Goal: Find specific page/section: Find specific page/section

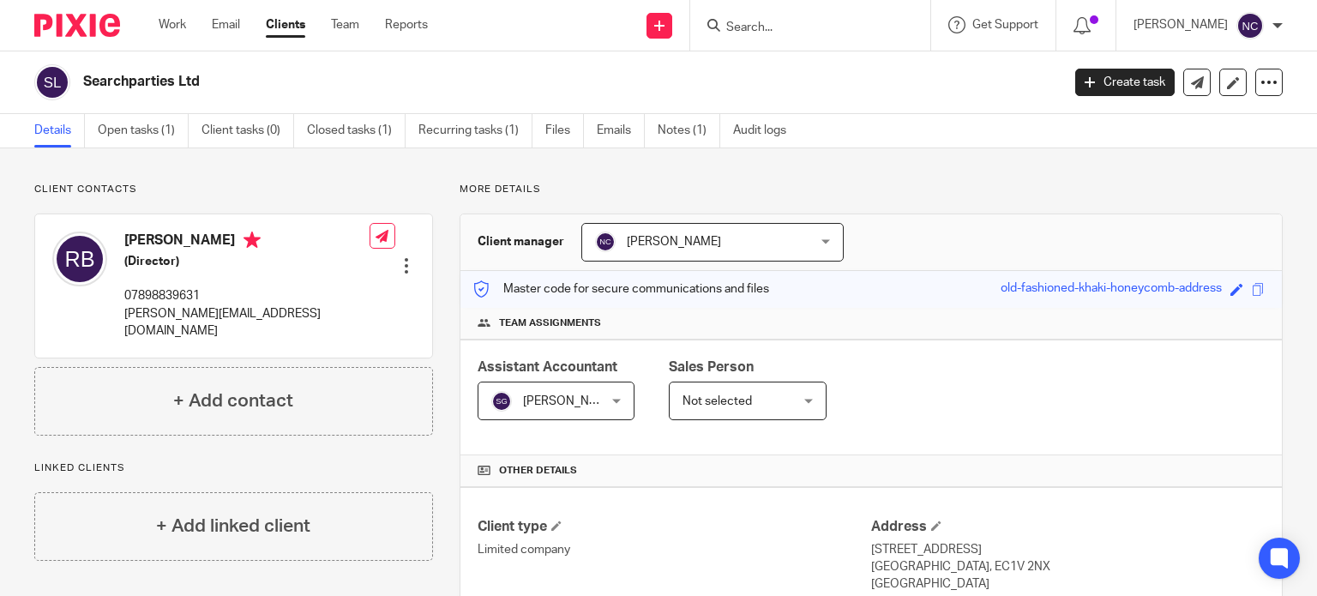
scroll to position [366, 0]
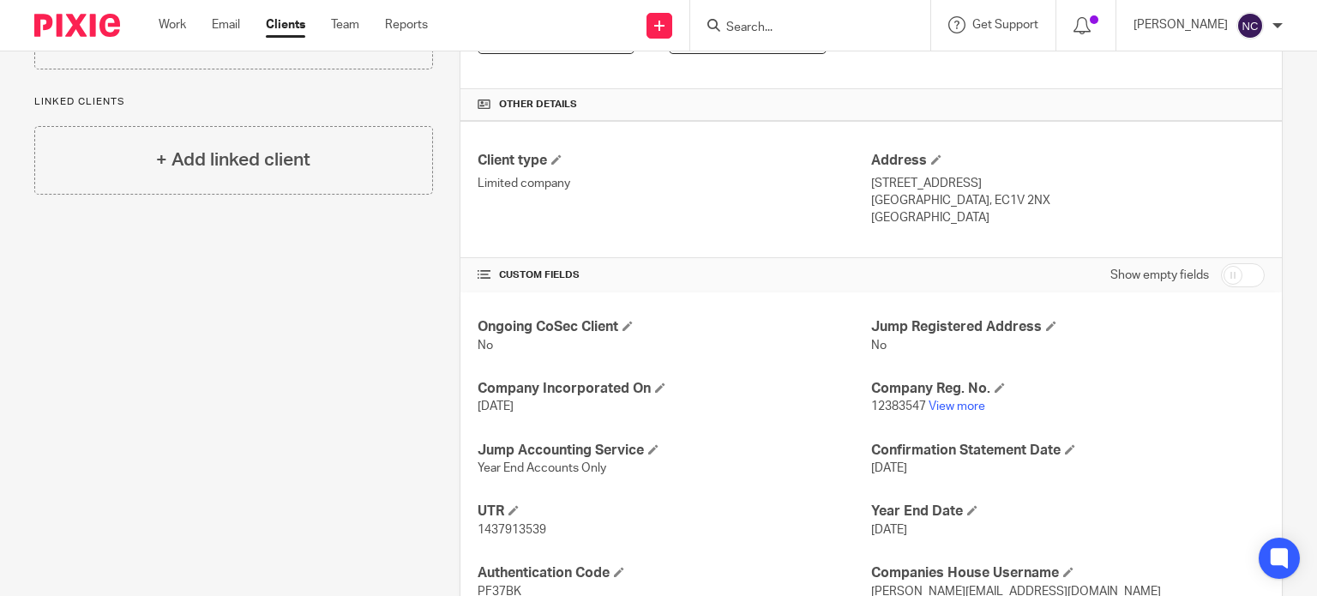
click at [767, 23] on input "Search" at bounding box center [802, 28] width 154 height 15
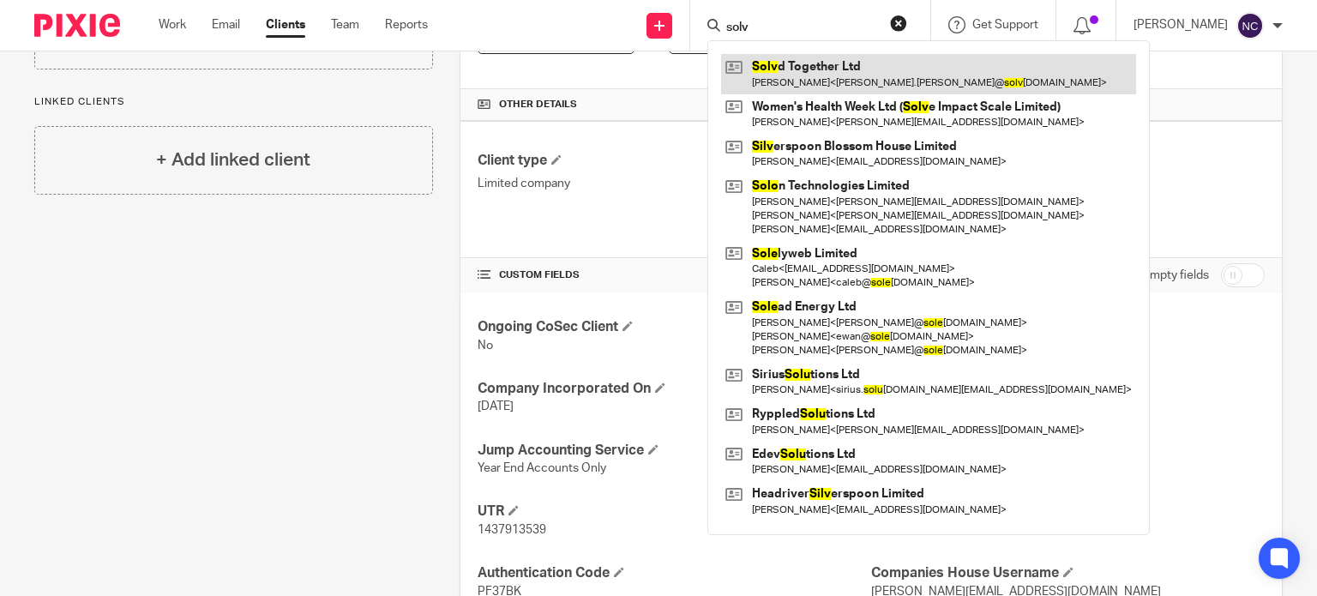
type input "solv"
click at [852, 77] on link at bounding box center [928, 73] width 415 height 39
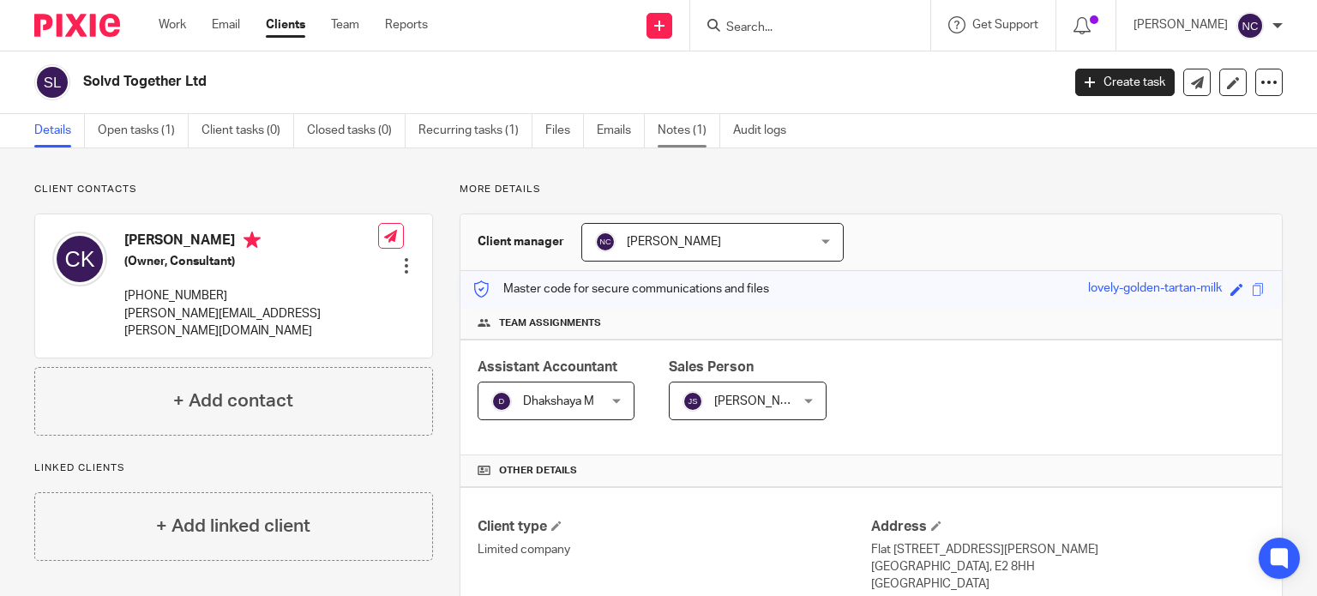
click at [672, 138] on link "Notes (1)" at bounding box center [689, 130] width 63 height 33
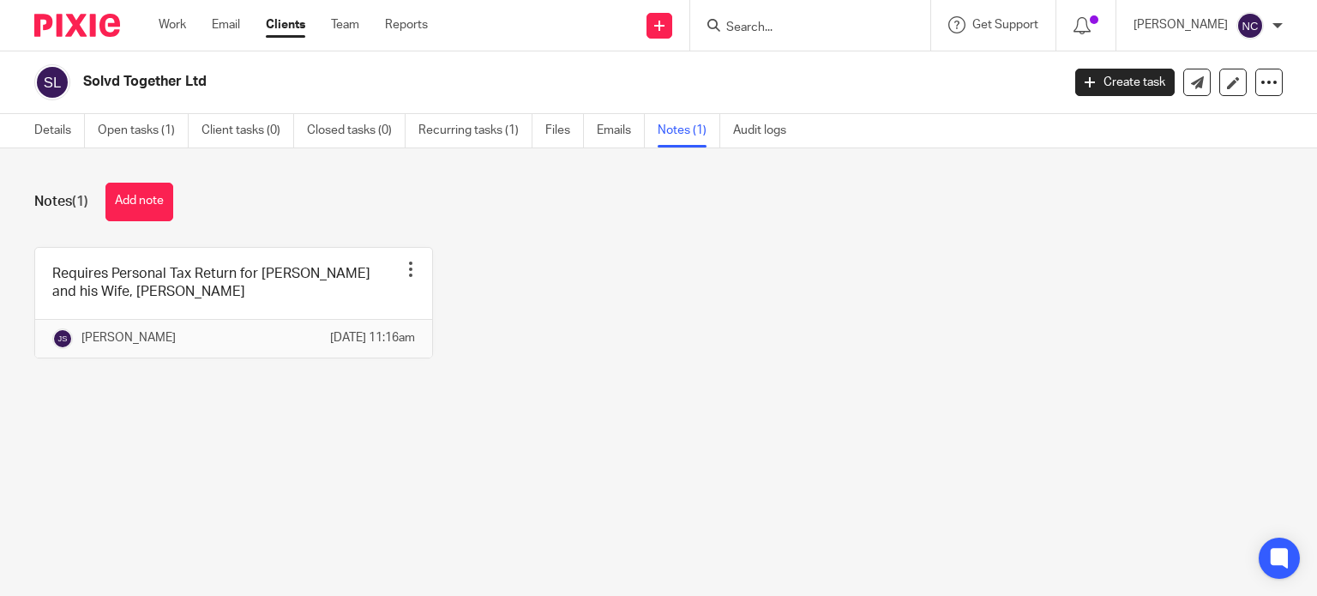
click at [758, 27] on input "Search" at bounding box center [802, 28] width 154 height 15
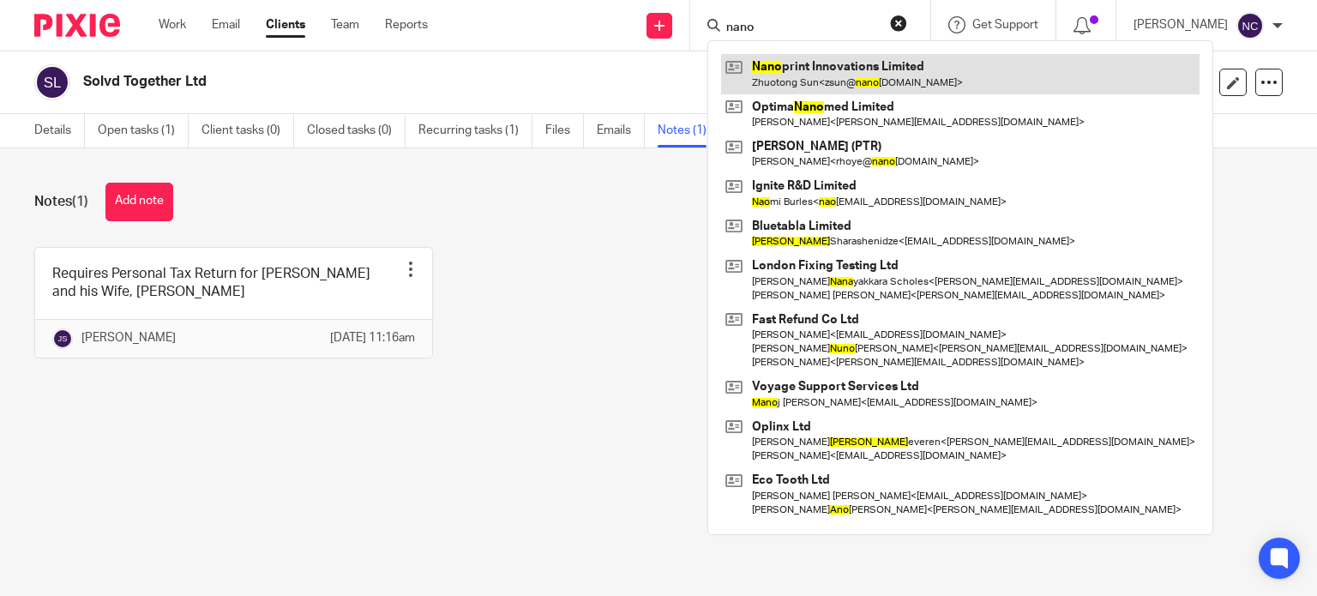
type input "nano"
click at [786, 69] on link at bounding box center [960, 73] width 479 height 39
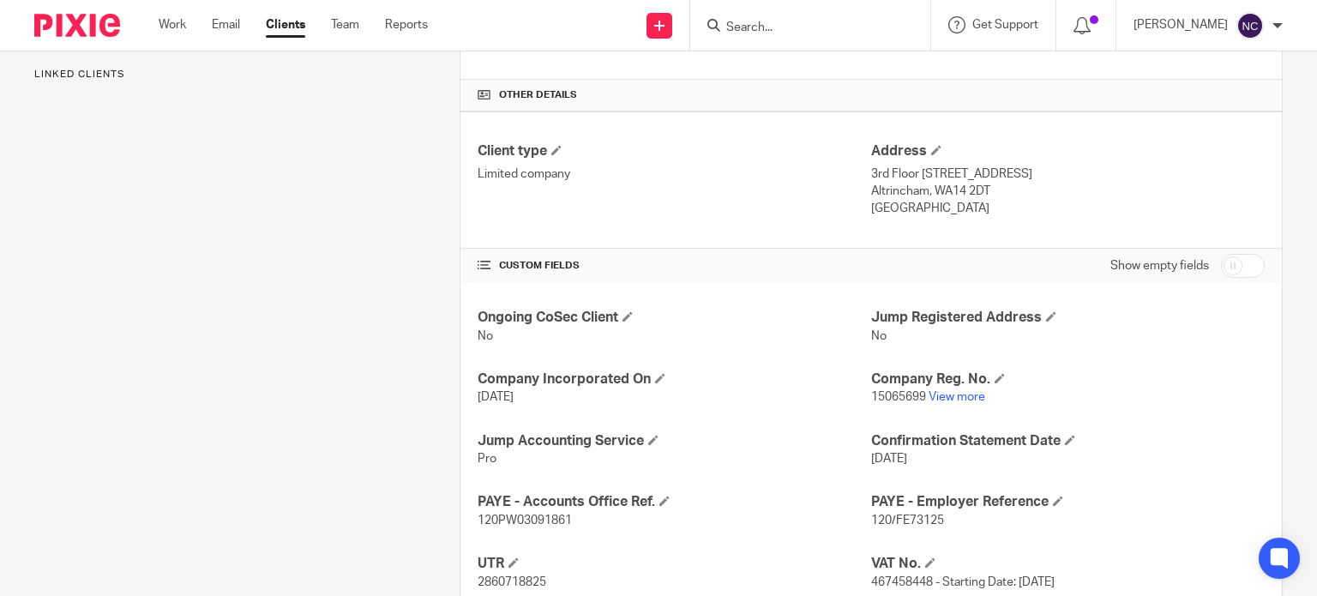
scroll to position [380, 0]
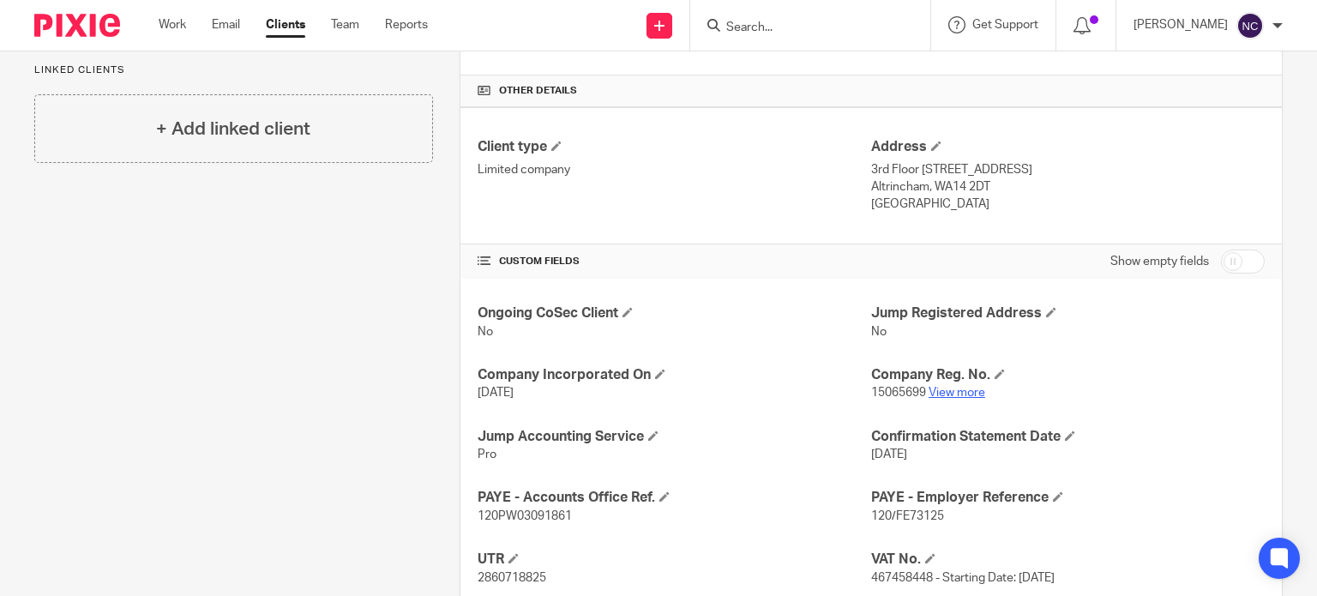
click at [965, 393] on link "View more" at bounding box center [957, 393] width 57 height 12
click at [784, 21] on input "Search" at bounding box center [802, 28] width 154 height 15
click button "submit" at bounding box center [0, 0] width 0 height 0
click at [748, 28] on input "era tech" at bounding box center [802, 28] width 154 height 15
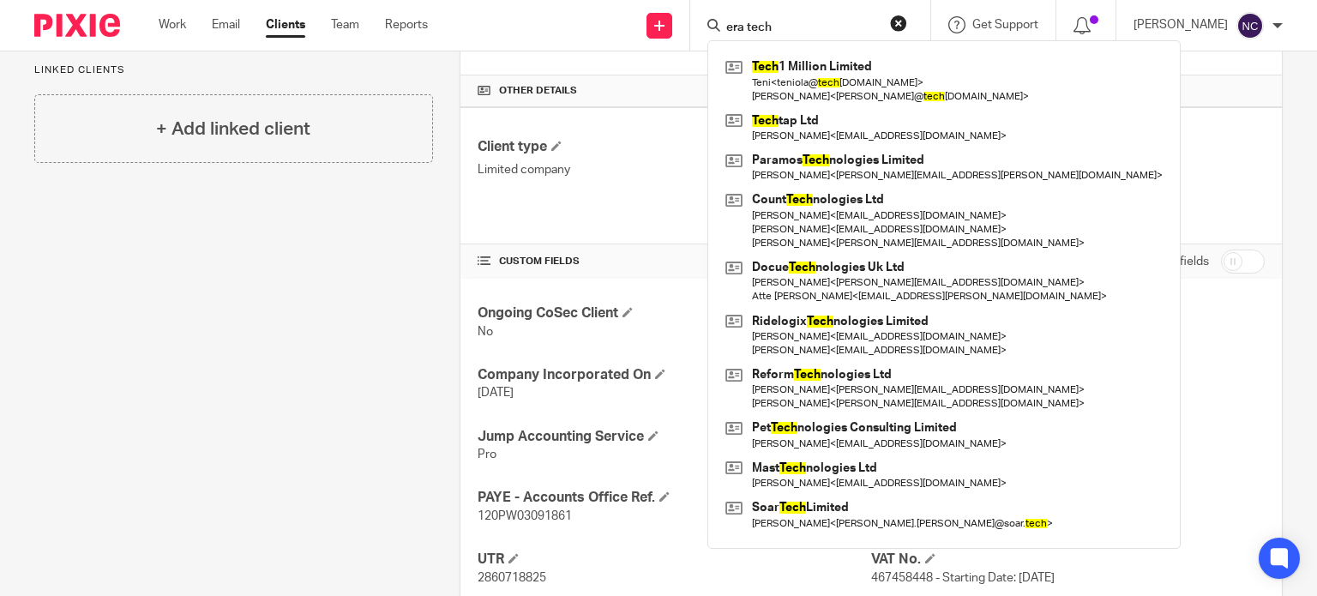
click button "submit" at bounding box center [0, 0] width 0 height 0
click at [816, 24] on input "era tech" at bounding box center [802, 28] width 154 height 15
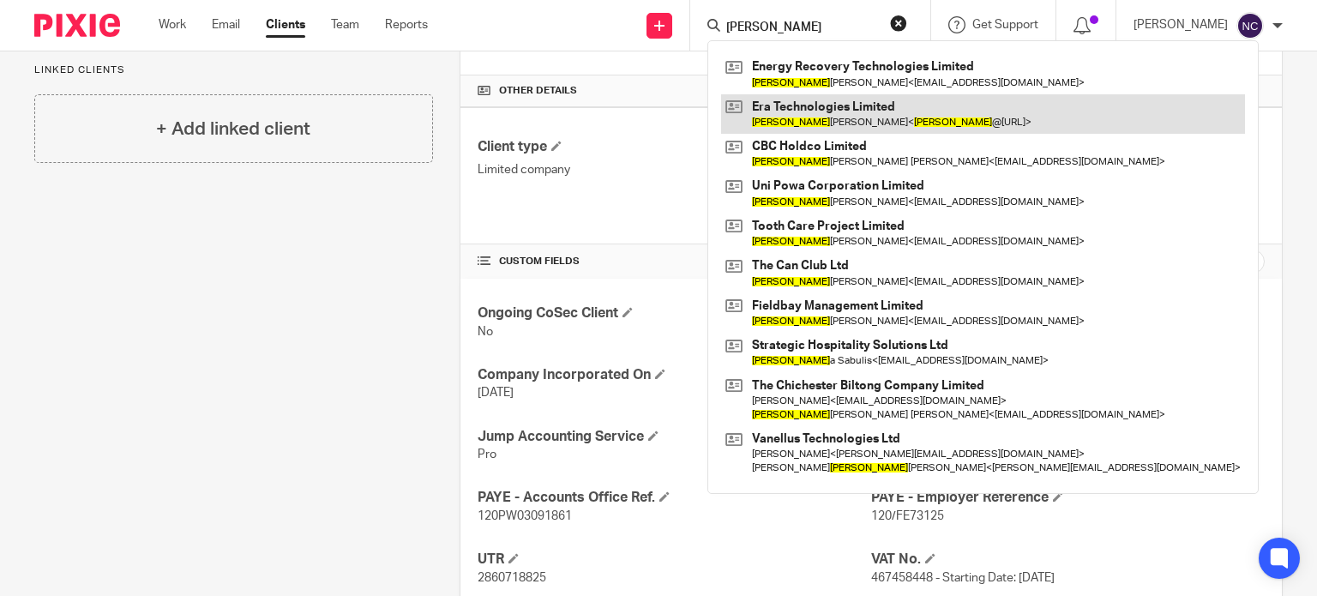
type input "simon"
click at [810, 102] on link at bounding box center [983, 113] width 524 height 39
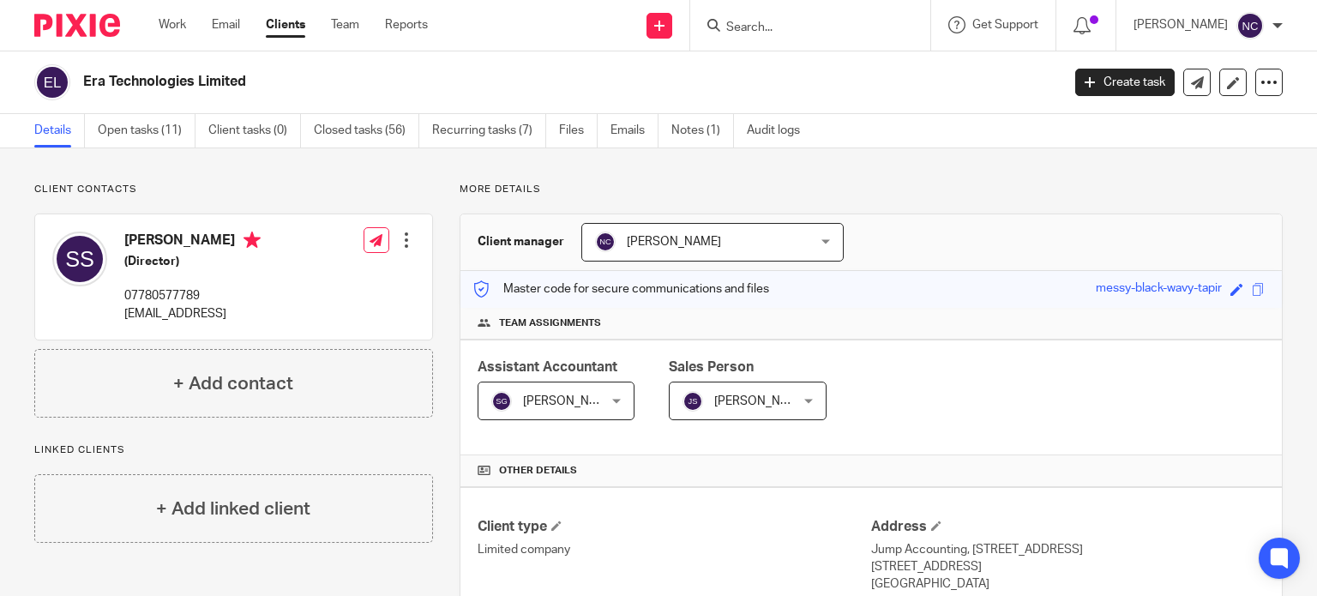
click at [771, 26] on input "Search" at bounding box center [802, 28] width 154 height 15
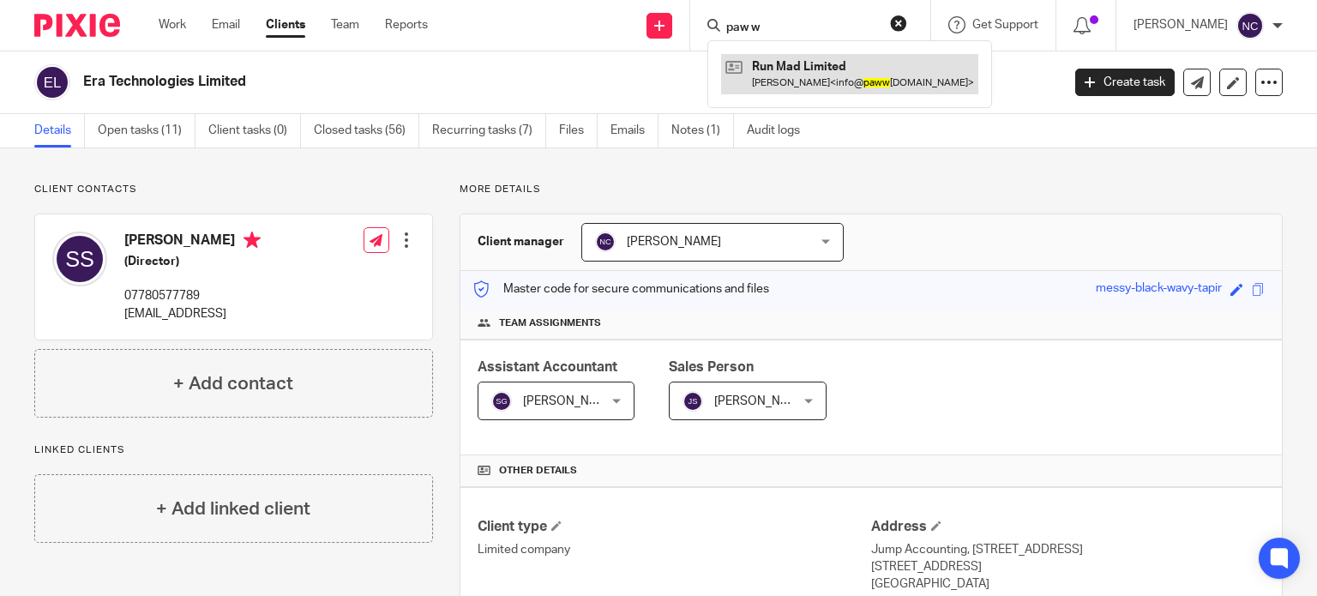
type input "paw w"
click at [798, 69] on link at bounding box center [849, 73] width 257 height 39
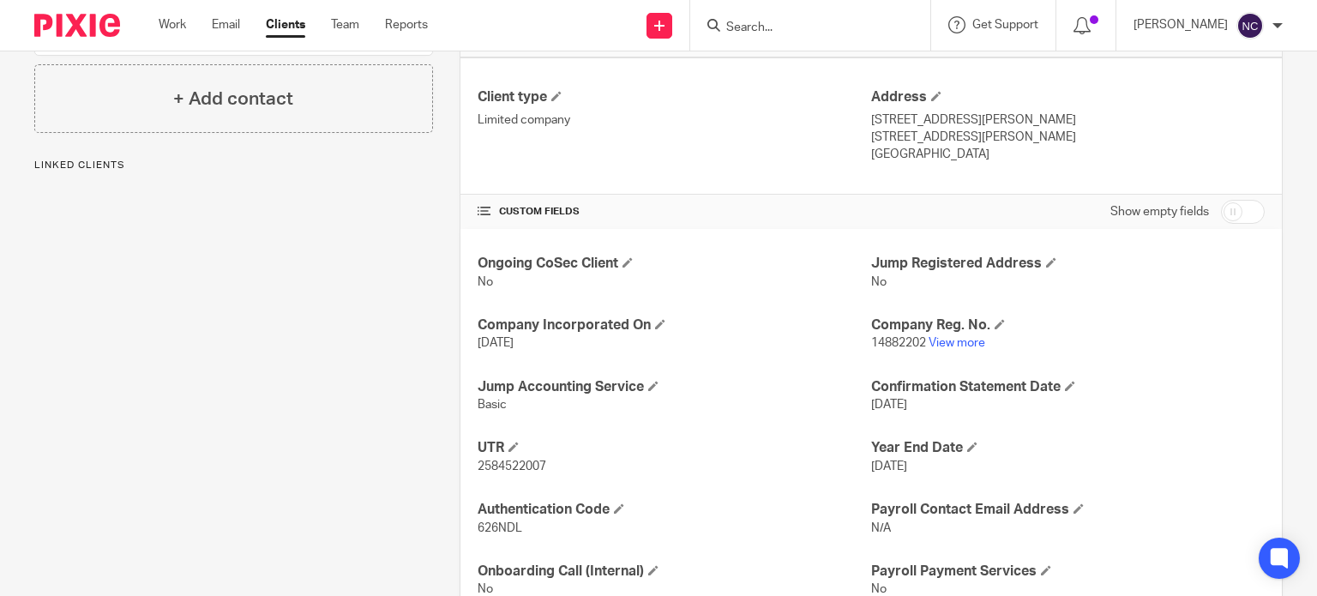
scroll to position [436, 0]
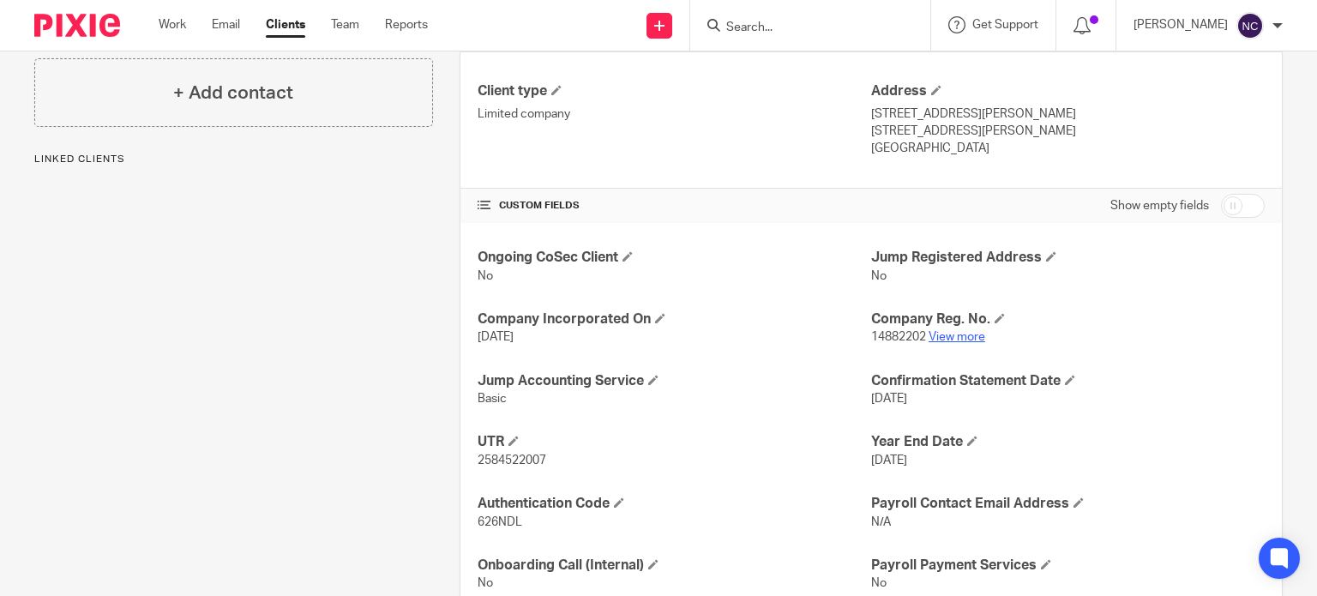
click at [954, 336] on link "View more" at bounding box center [957, 337] width 57 height 12
paste input "[PERSON_NAME]"
click at [744, 29] on input "[PERSON_NAME]" at bounding box center [802, 28] width 154 height 15
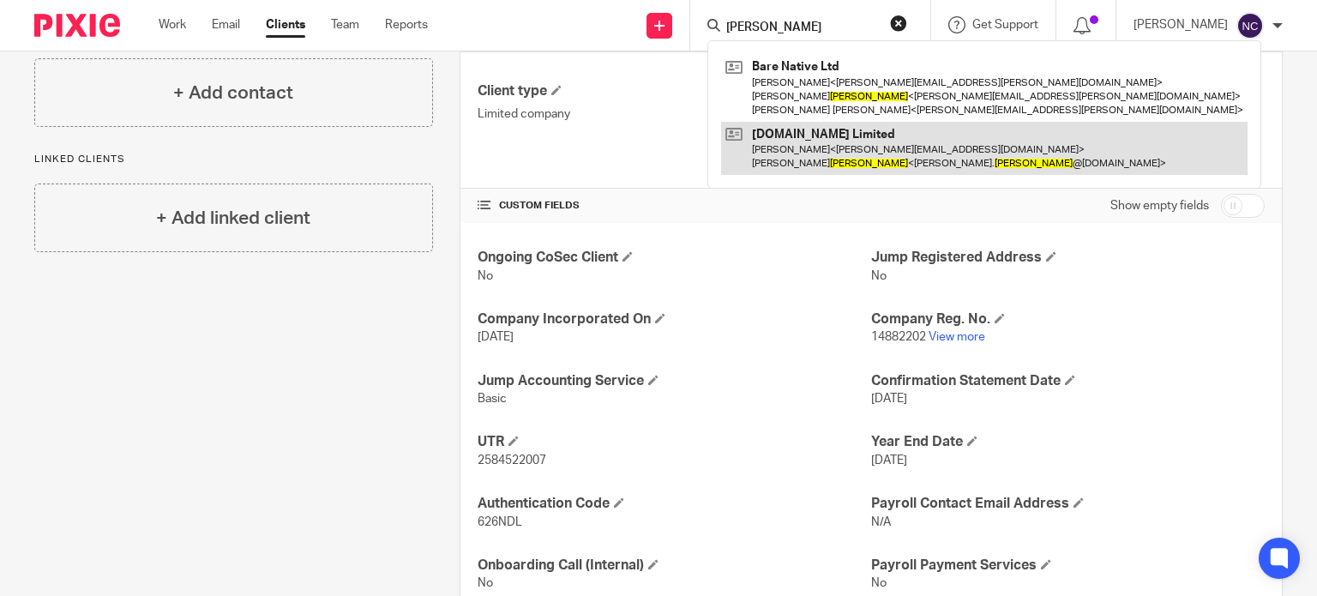
type input "GIBSON"
click at [810, 134] on link at bounding box center [984, 148] width 527 height 53
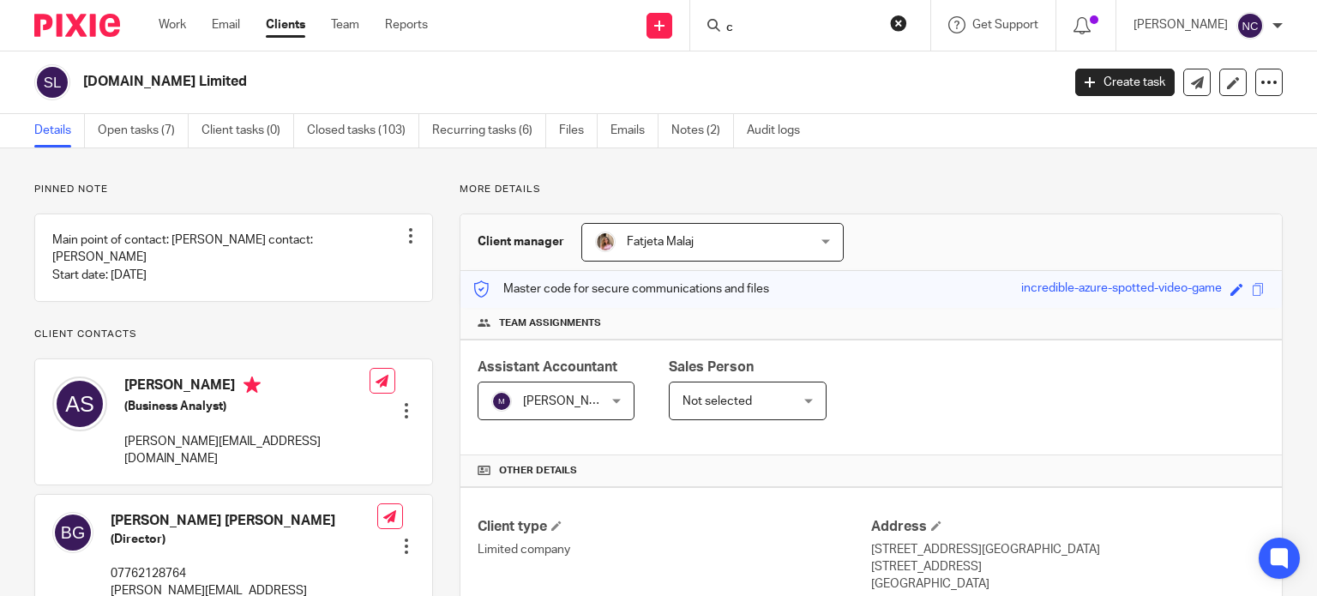
click at [801, 22] on input "c" at bounding box center [802, 28] width 154 height 15
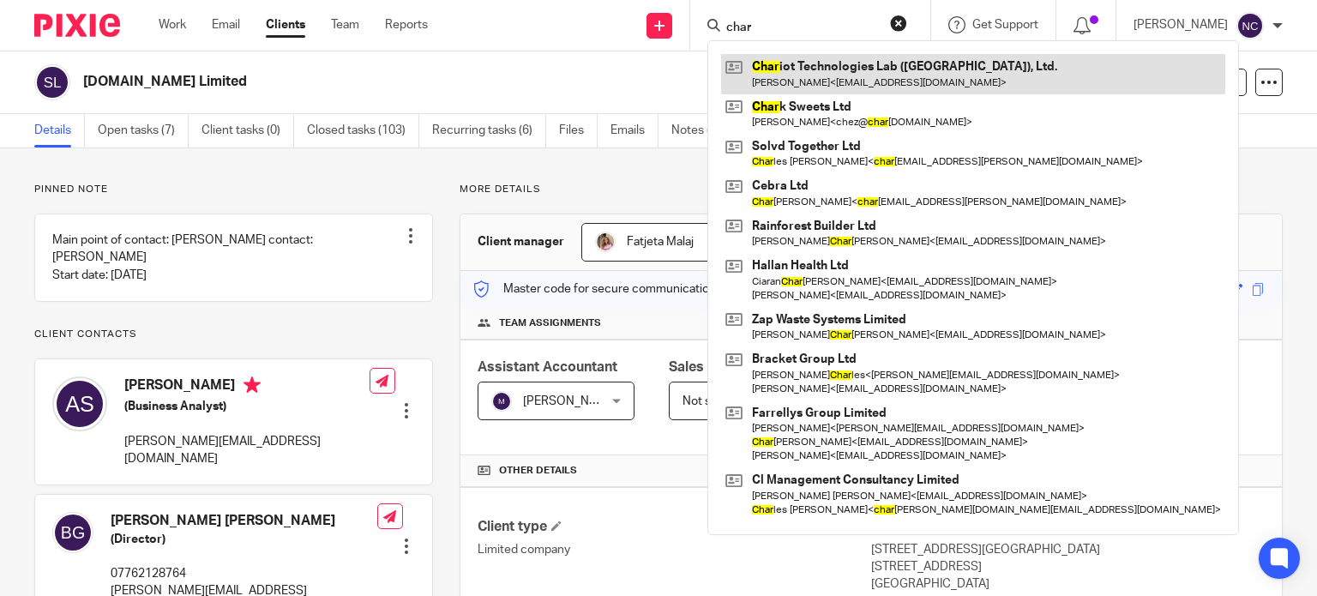
type input "char"
click at [825, 64] on link at bounding box center [973, 73] width 504 height 39
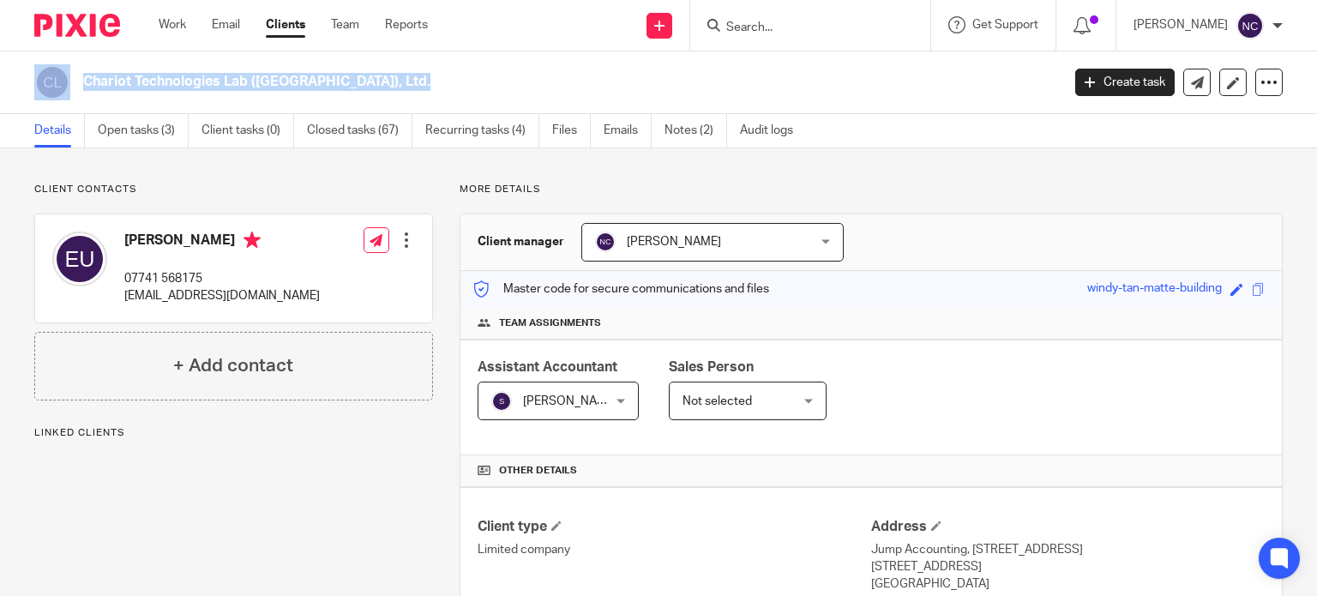
drag, startPoint x: 318, startPoint y: 86, endPoint x: 58, endPoint y: 69, distance: 260.4
click at [58, 69] on div "Chariot Technologies Lab (UK), Ltd." at bounding box center [541, 82] width 1015 height 36
copy div "Chariot Technologies Lab (UK), Ltd."
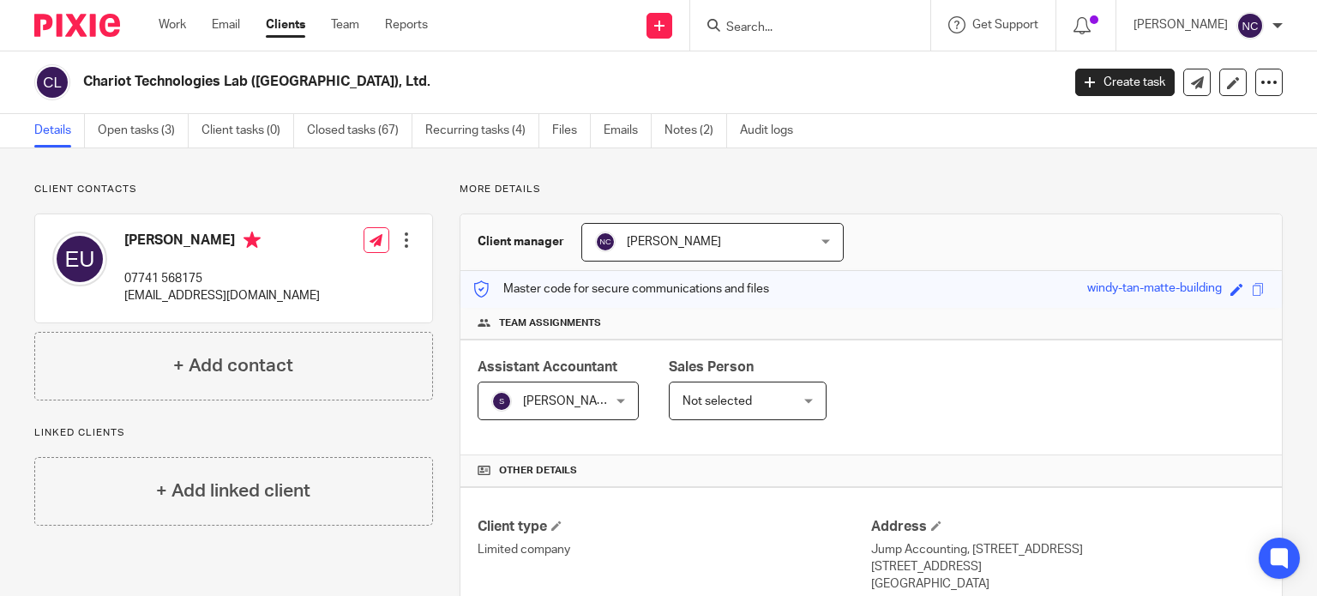
paste input "Addressfull Limited"
click at [824, 21] on input "Addressfull Limited" at bounding box center [802, 28] width 154 height 15
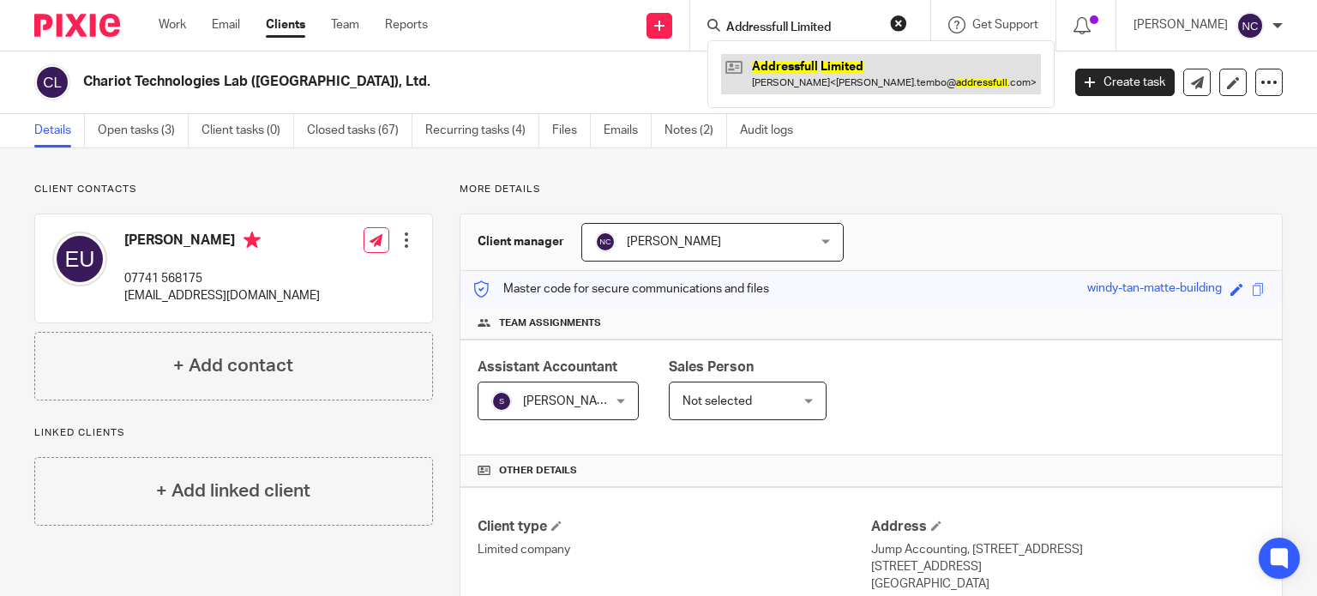
type input "Addressfull Limited"
click at [805, 61] on link at bounding box center [881, 73] width 320 height 39
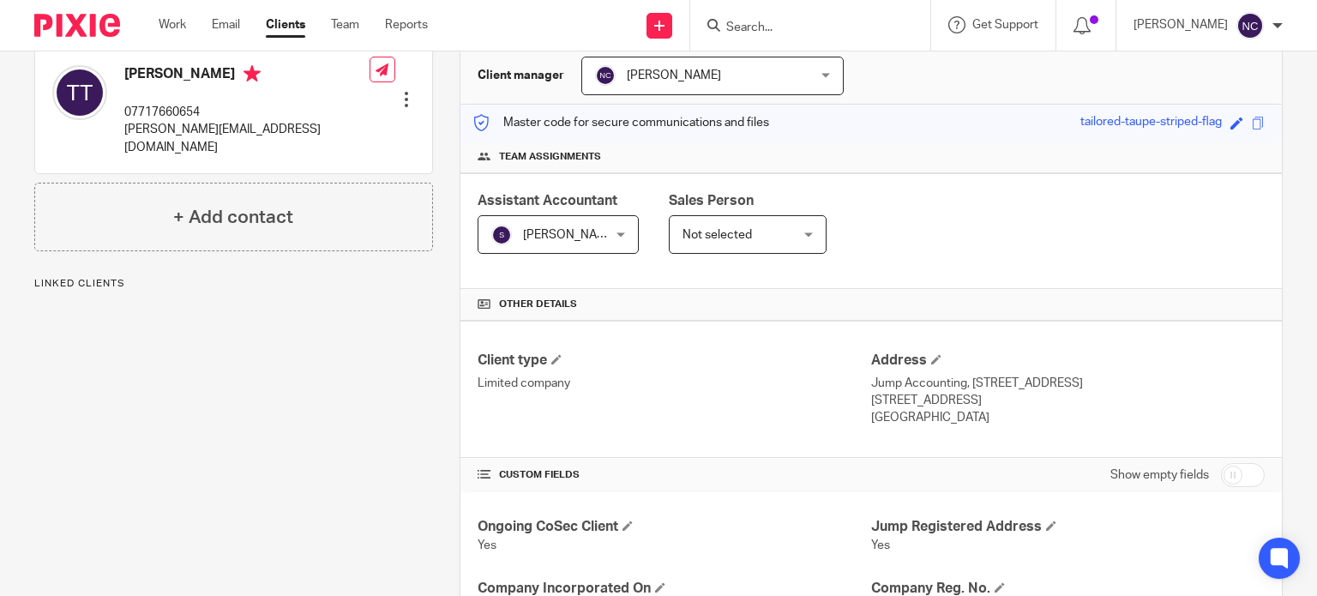
scroll to position [322, 0]
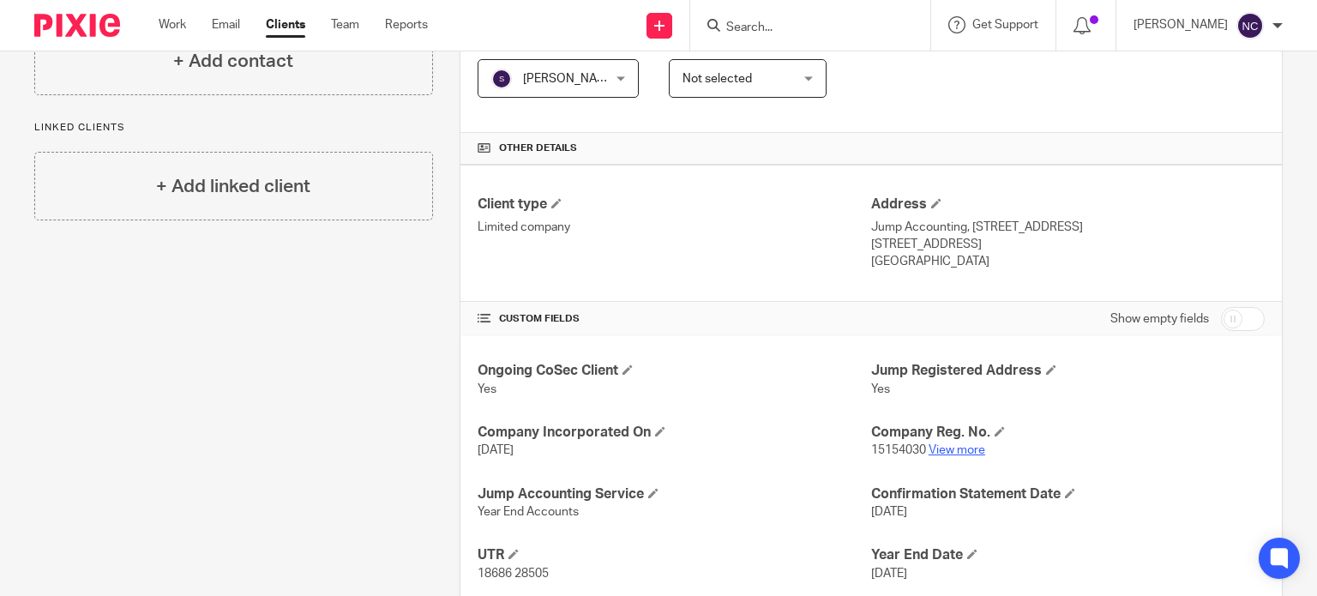
click at [964, 450] on link "View more" at bounding box center [957, 450] width 57 height 12
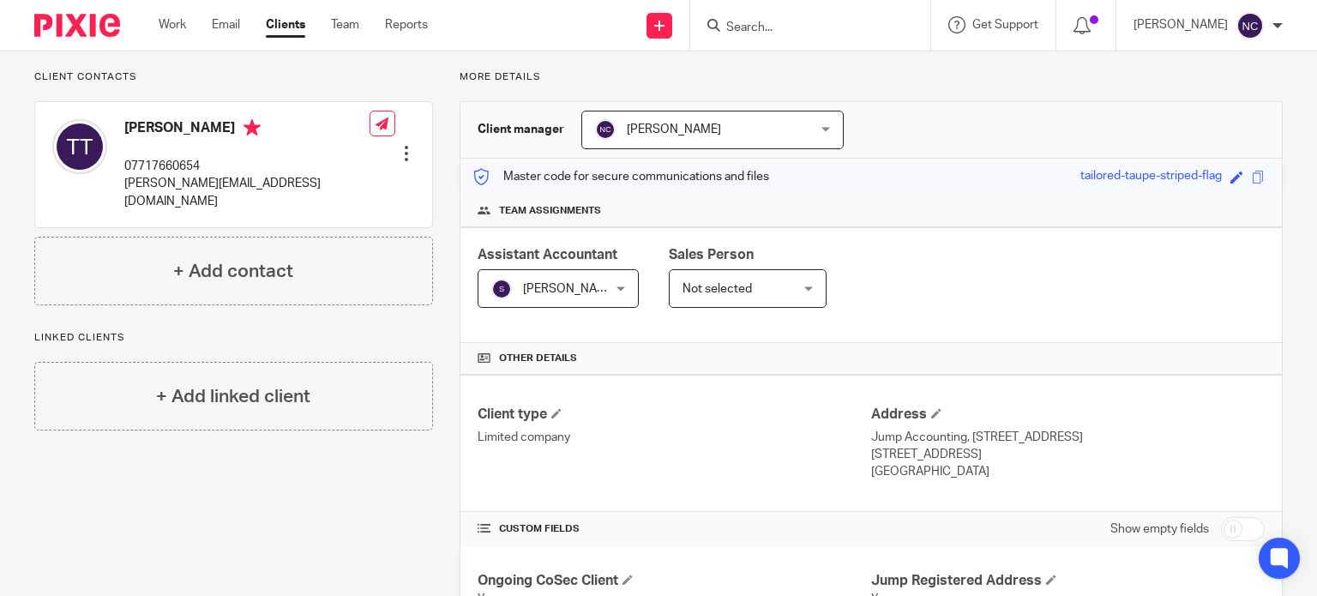
scroll to position [0, 0]
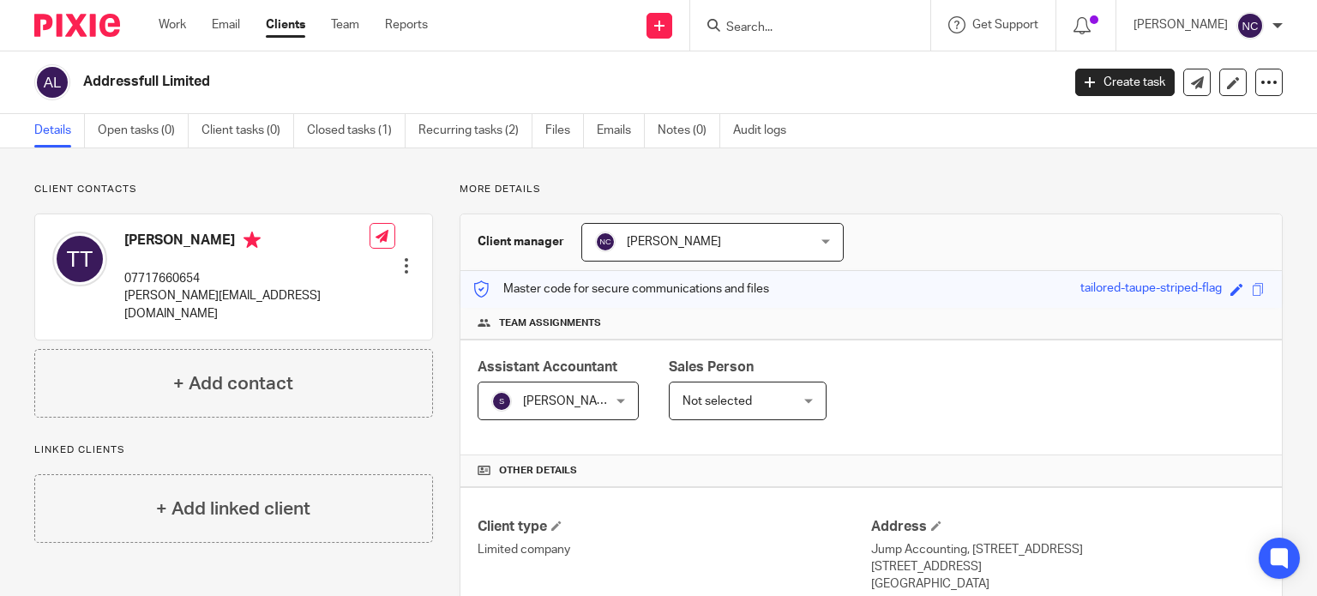
drag, startPoint x: 215, startPoint y: 75, endPoint x: 74, endPoint y: 82, distance: 141.7
click at [74, 82] on div "Addressfull Limited" at bounding box center [541, 82] width 1015 height 36
copy div "Addressfull Limited"
click at [782, 27] on input "c" at bounding box center [802, 28] width 154 height 15
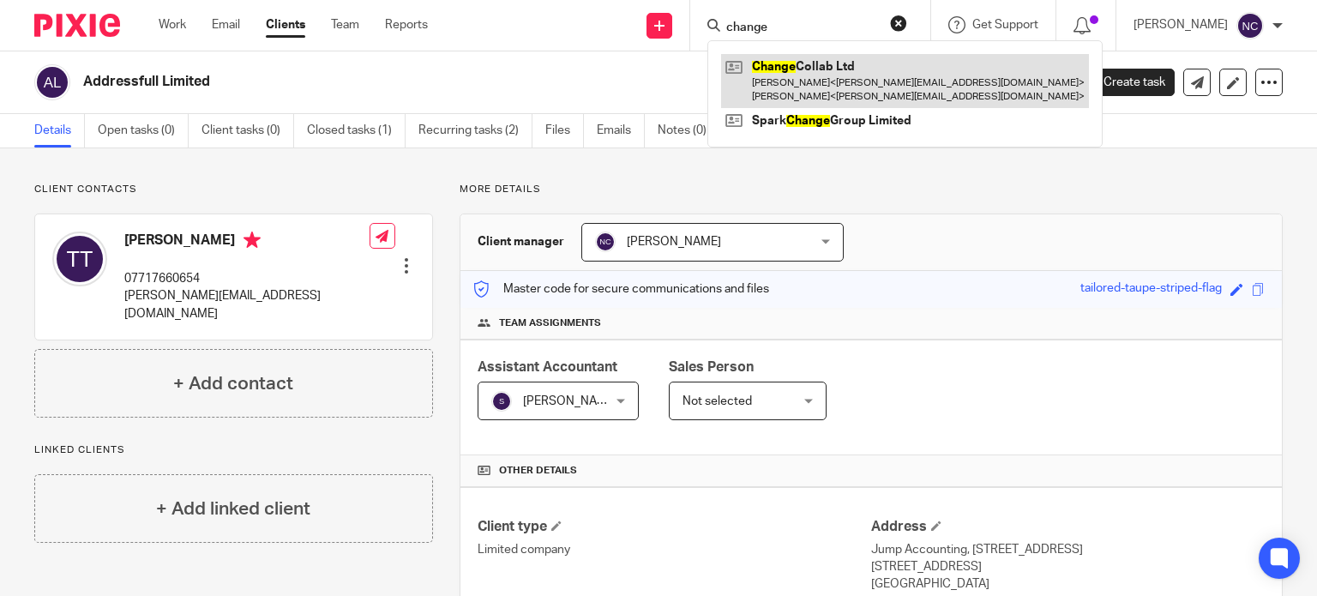
type input "change"
click at [789, 63] on link at bounding box center [905, 80] width 368 height 53
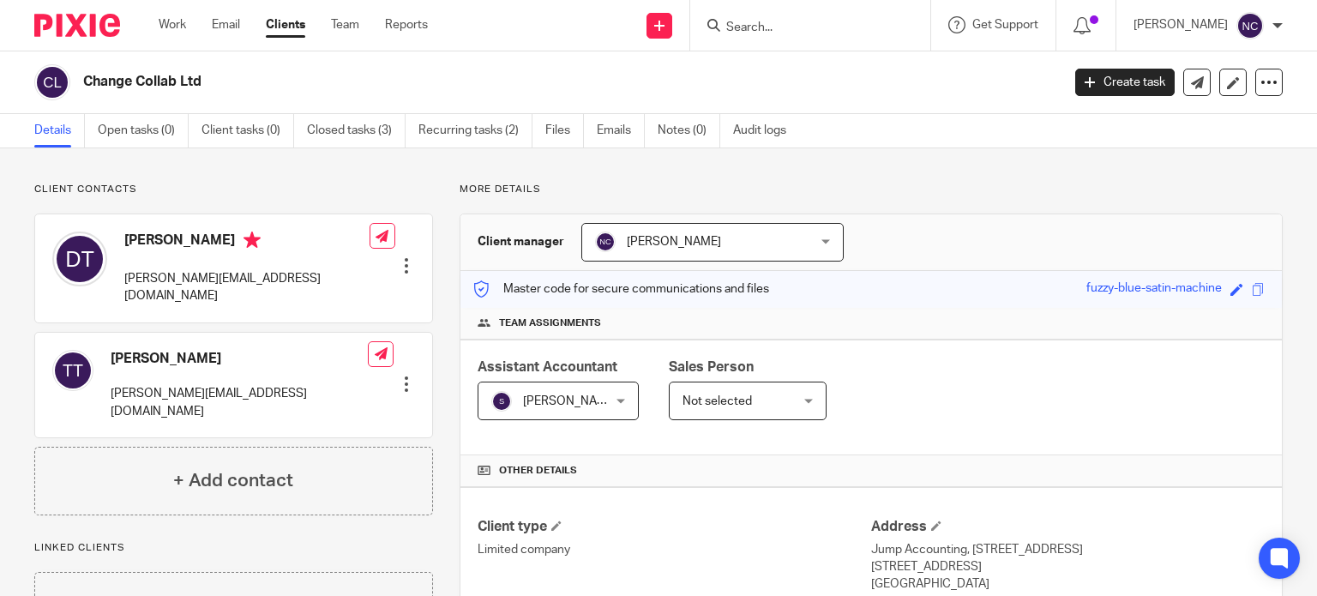
drag, startPoint x: 227, startPoint y: 80, endPoint x: 82, endPoint y: 84, distance: 145.0
click at [82, 84] on div "Change Collab Ltd" at bounding box center [541, 82] width 1015 height 36
drag, startPoint x: 172, startPoint y: 237, endPoint x: 120, endPoint y: 231, distance: 51.8
click at [120, 231] on div "[PERSON_NAME] [PERSON_NAME][EMAIL_ADDRESS][DOMAIN_NAME]" at bounding box center [210, 268] width 317 height 91
copy h4 "[PERSON_NAME]"
